Goal: Register for event/course

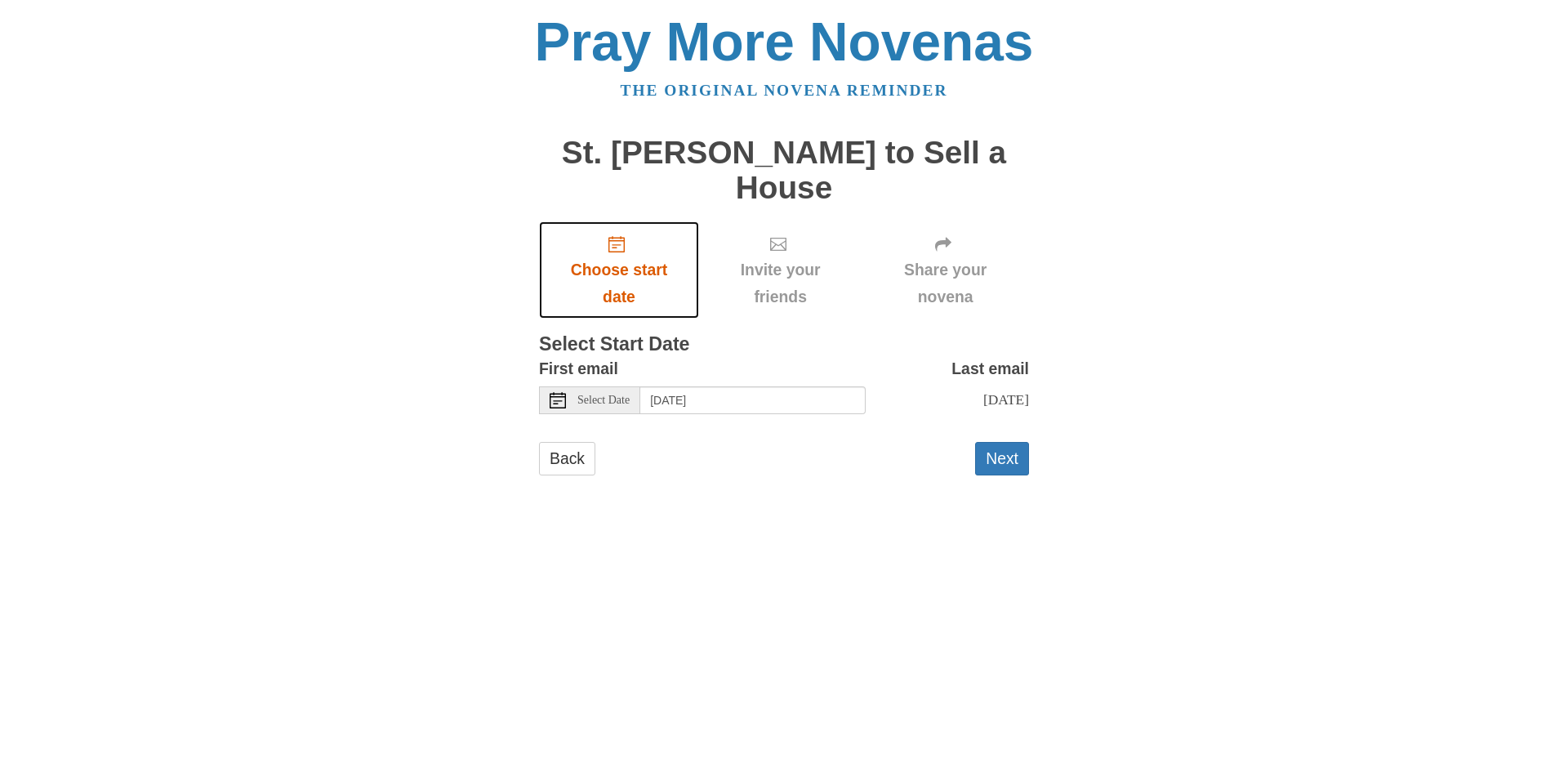
click at [620, 262] on span "Choose start date" at bounding box center [618, 283] width 127 height 54
click at [555, 397] on icon at bounding box center [557, 399] width 16 height 16
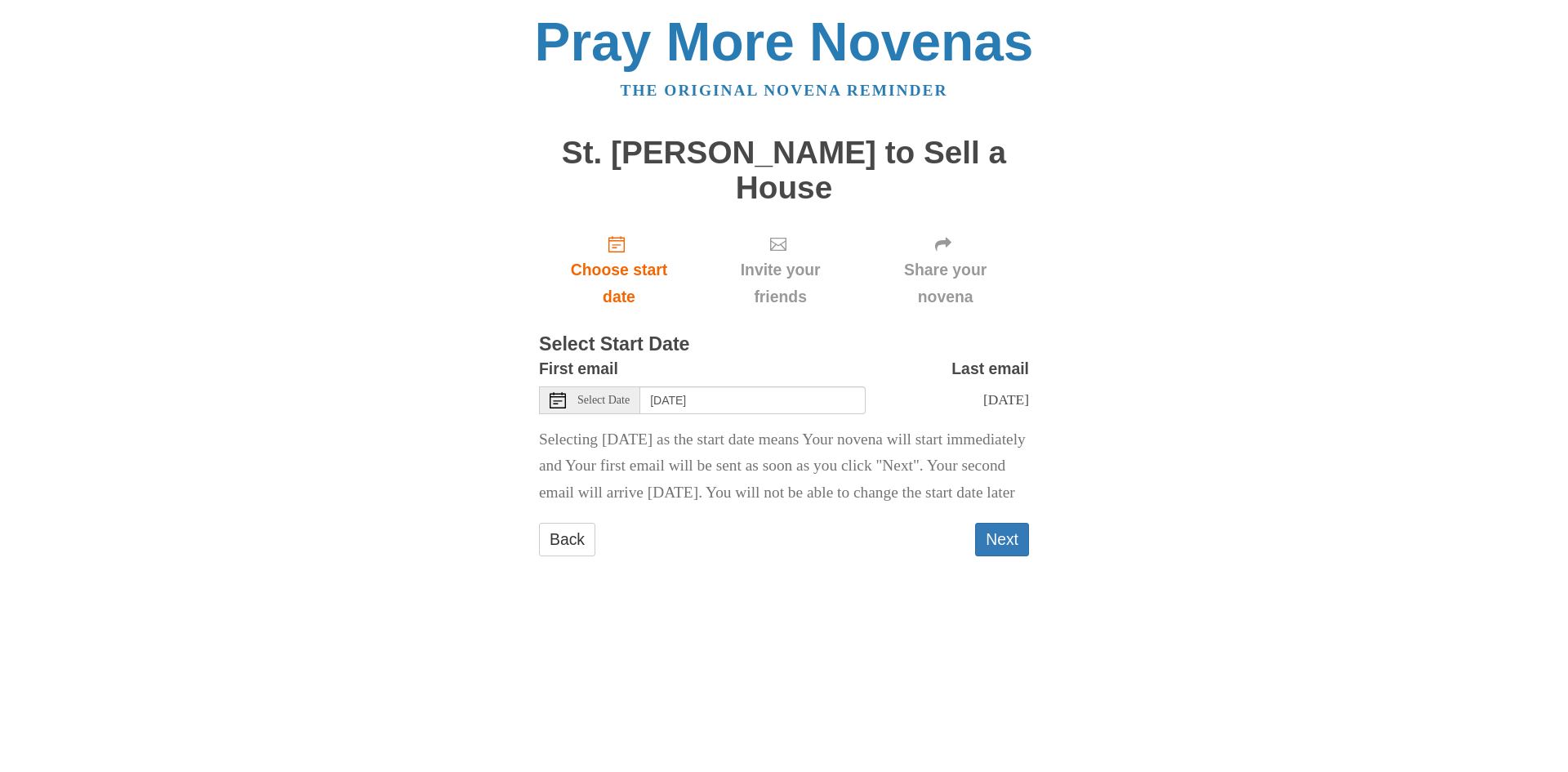
click at [556, 397] on icon at bounding box center [557, 399] width 16 height 16
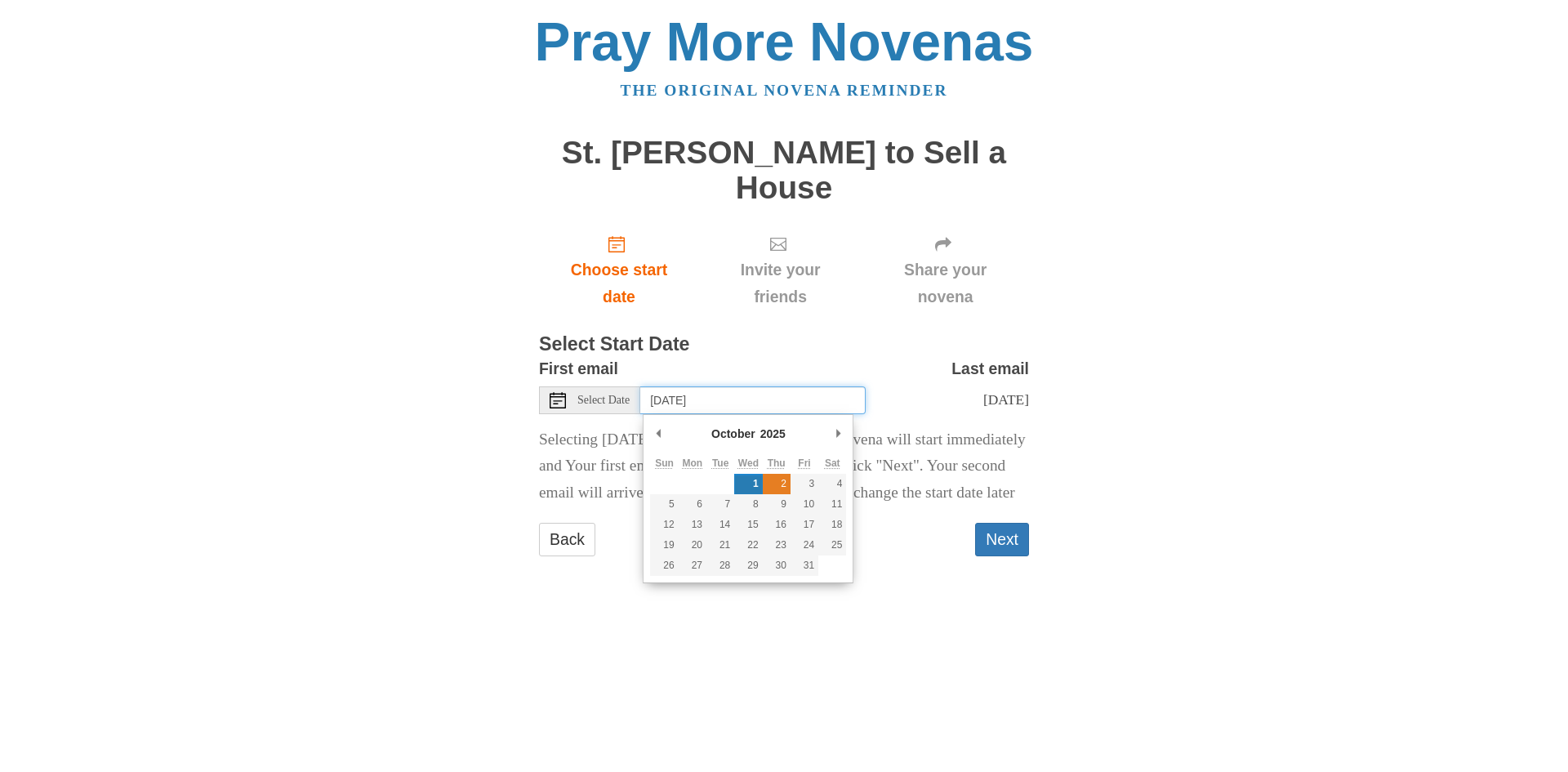
type input "[DATE]"
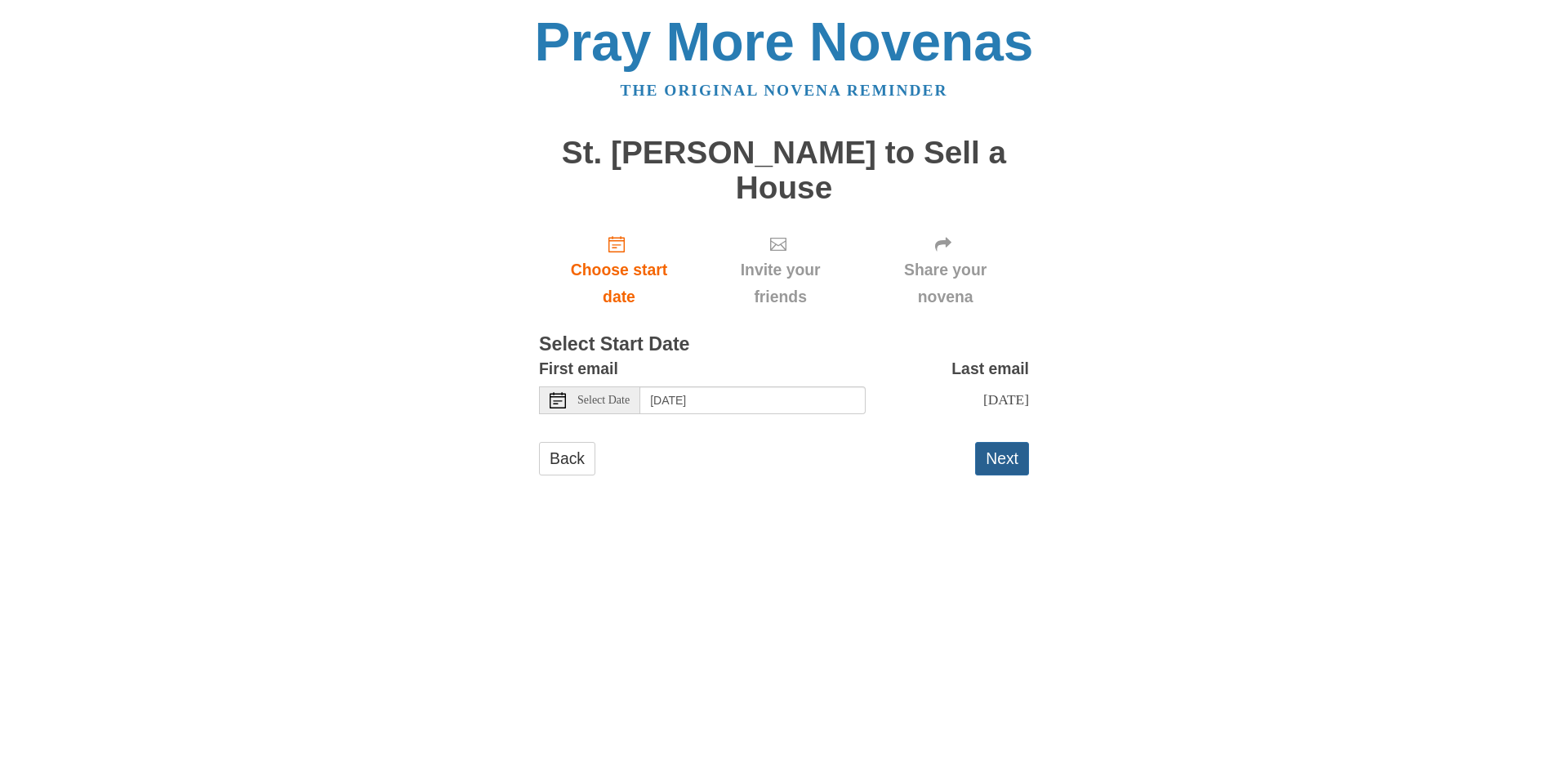
click at [1006, 459] on button "Next" at bounding box center [1002, 459] width 53 height 33
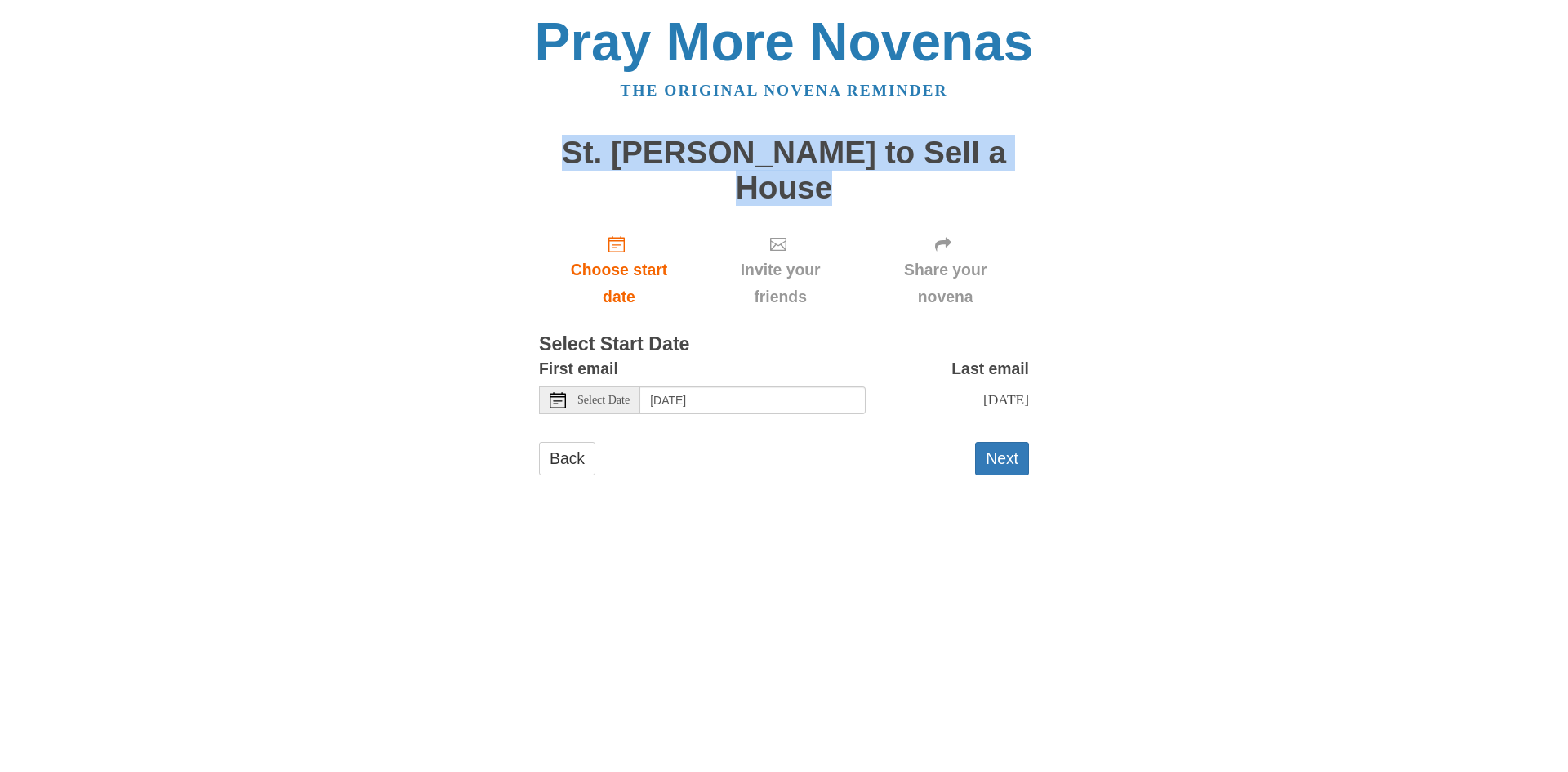
drag, startPoint x: 581, startPoint y: 150, endPoint x: 827, endPoint y: 187, distance: 248.8
click at [827, 187] on h1 "St. [PERSON_NAME] to Sell a House" at bounding box center [783, 170] width 490 height 70
copy h1 "St. [PERSON_NAME] to Sell a House"
